Goal: Information Seeking & Learning: Find contact information

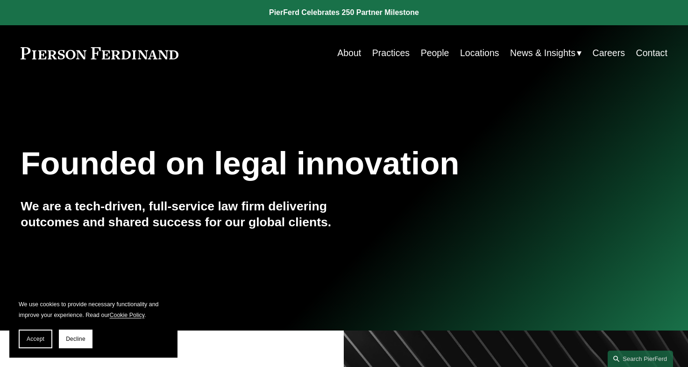
click at [431, 55] on link "People" at bounding box center [435, 53] width 28 height 18
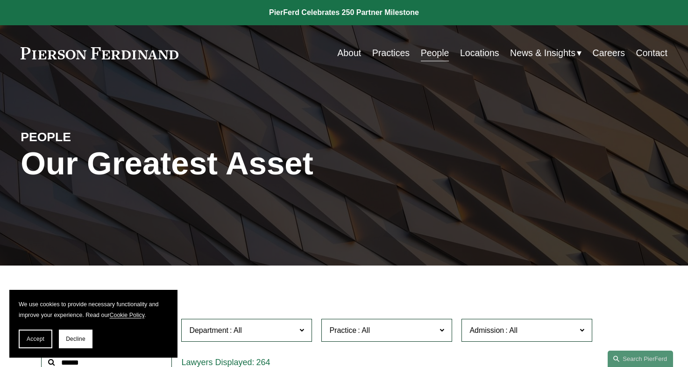
click at [384, 53] on link "Practices" at bounding box center [390, 53] width 37 height 18
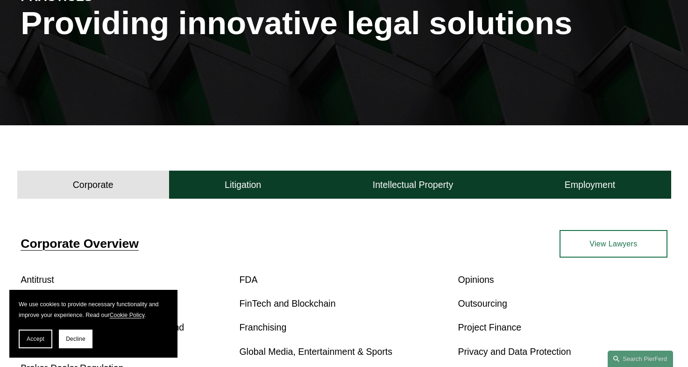
scroll to position [280, 0]
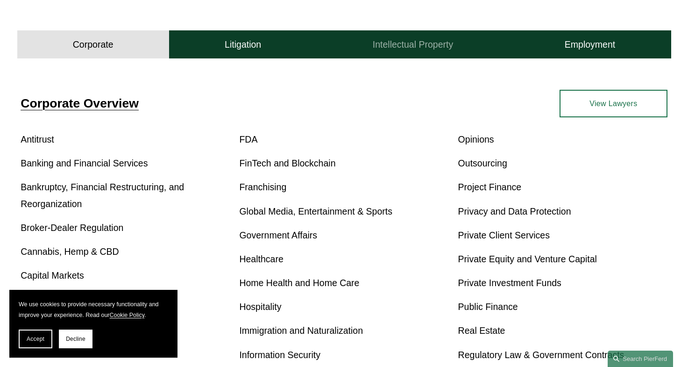
click at [407, 47] on h4 "Intellectual Property" at bounding box center [413, 45] width 80 height 12
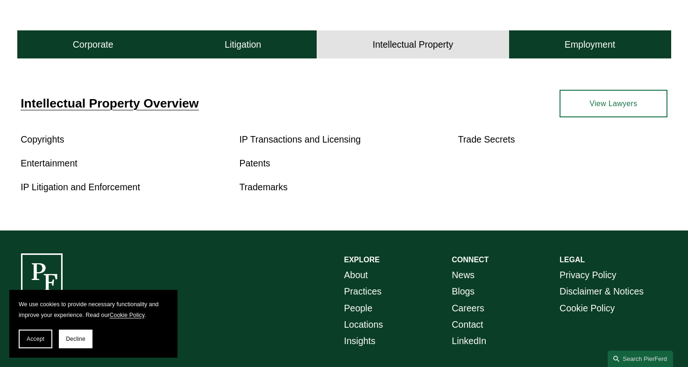
click at [260, 187] on link "Trademarks" at bounding box center [263, 187] width 48 height 10
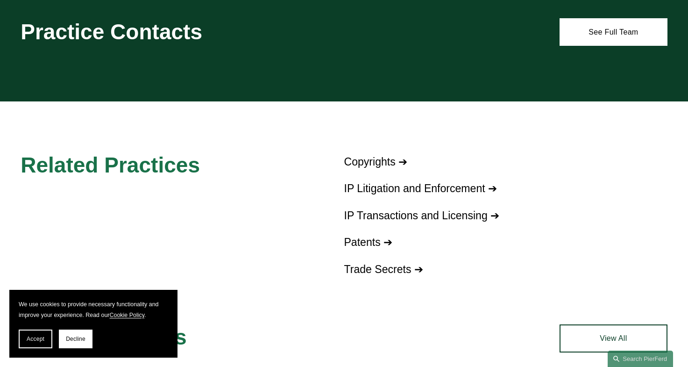
scroll to position [467, 0]
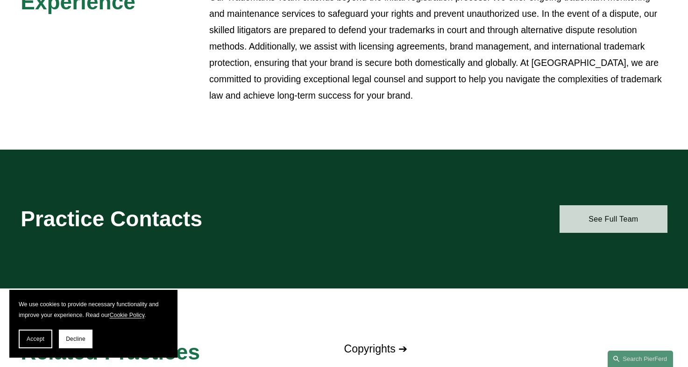
click at [595, 207] on link "See Full Team" at bounding box center [613, 219] width 108 height 28
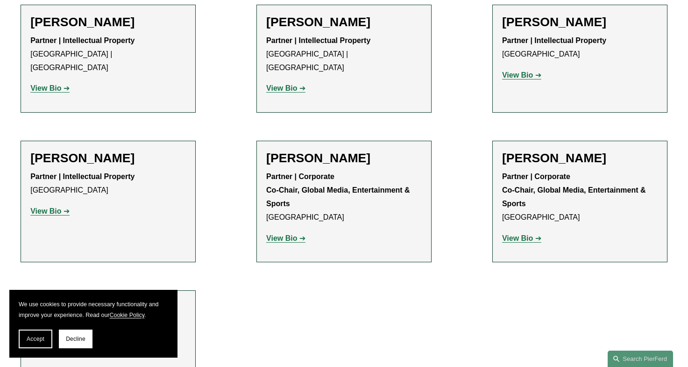
scroll to position [1027, 0]
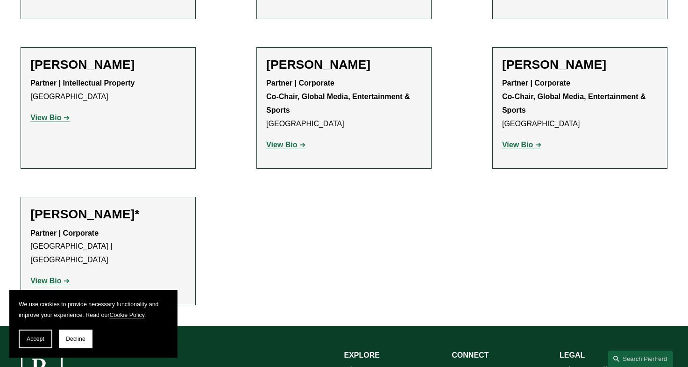
click at [99, 57] on h2 "Armon Shahdadi" at bounding box center [107, 64] width 155 height 15
click at [56, 113] on strong "View Bio" at bounding box center [45, 117] width 31 height 8
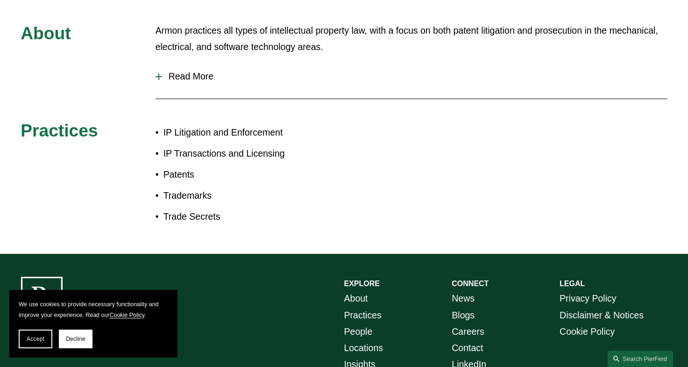
scroll to position [389, 0]
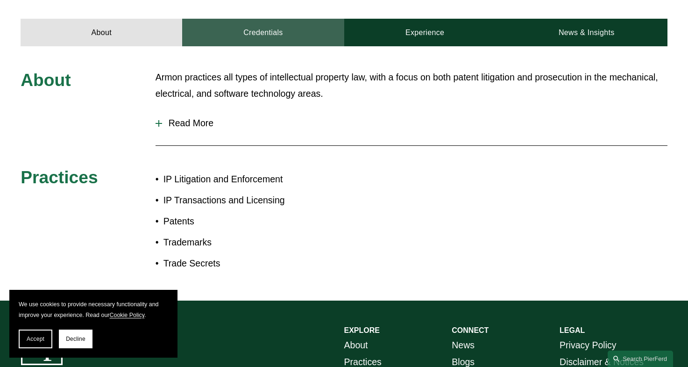
click at [274, 35] on link "Credentials" at bounding box center [263, 33] width 162 height 28
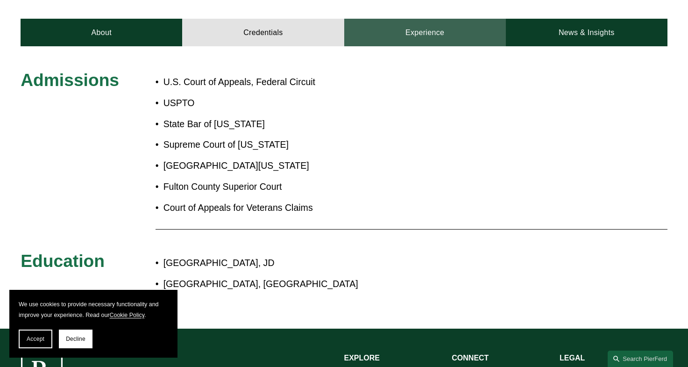
scroll to position [295, 0]
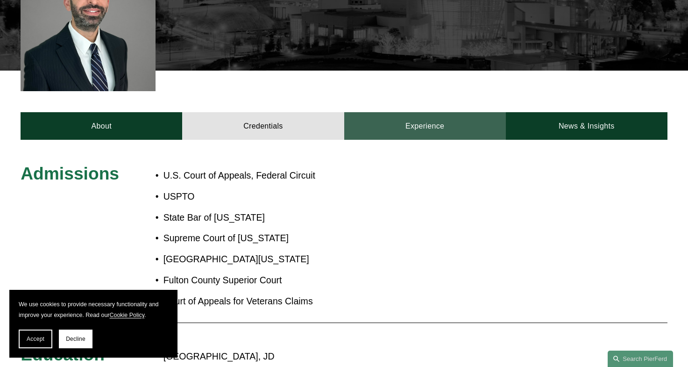
click at [429, 126] on link "Experience" at bounding box center [425, 126] width 162 height 28
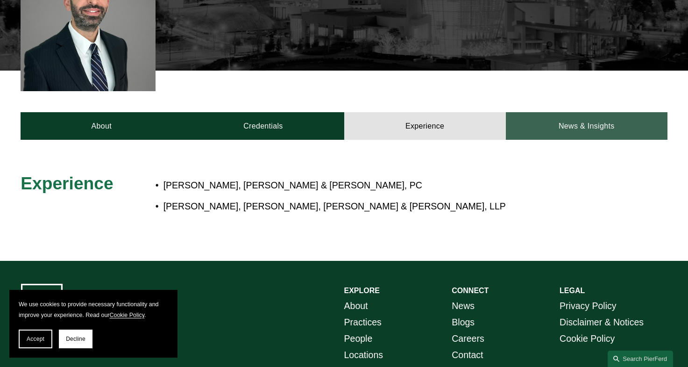
click at [586, 129] on link "News & Insights" at bounding box center [587, 126] width 162 height 28
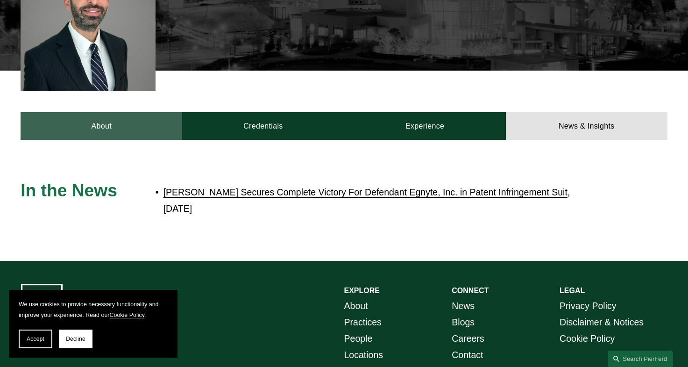
click at [120, 121] on link "About" at bounding box center [102, 126] width 162 height 28
